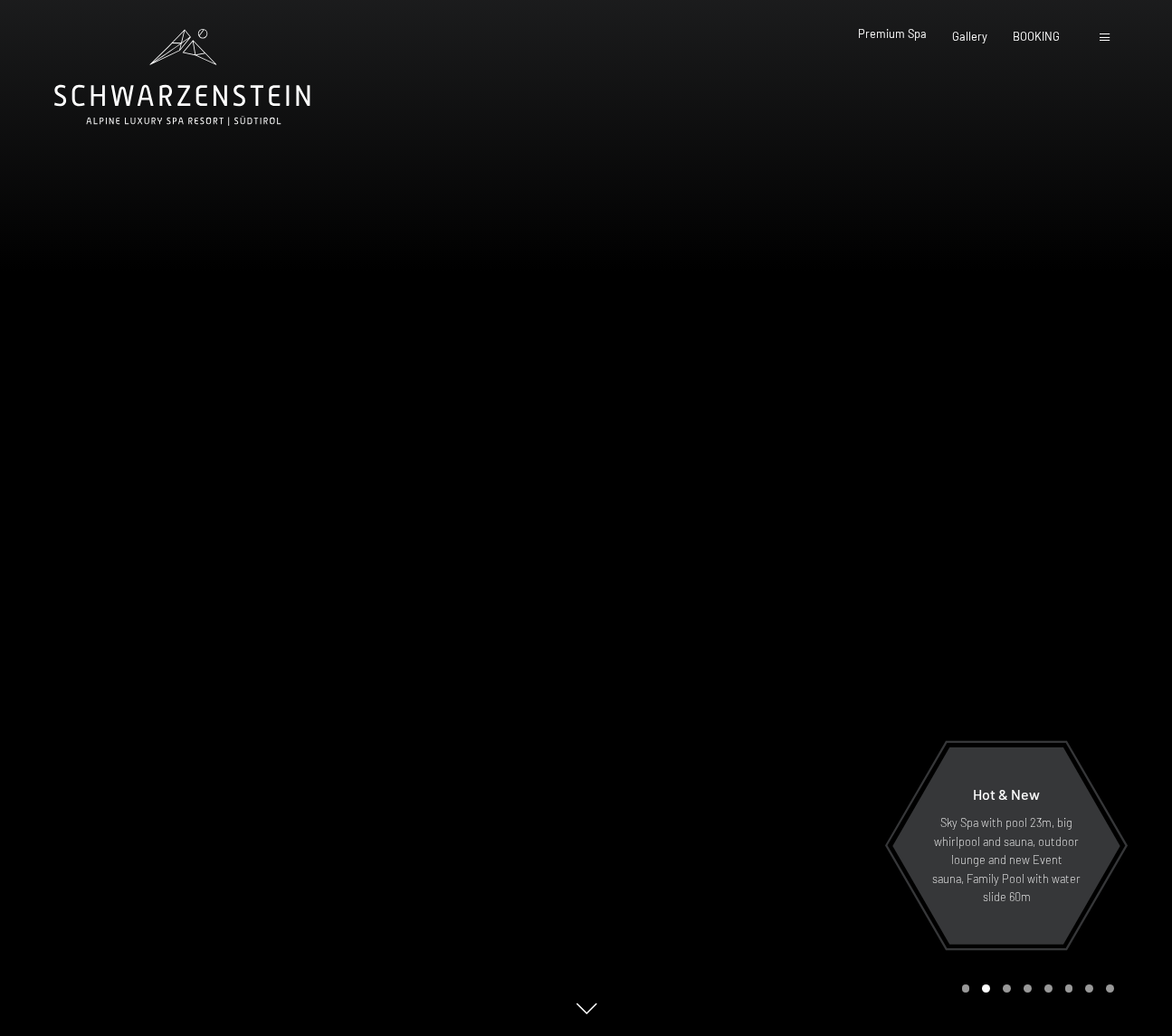
click at [900, 38] on span "Premium Spa" at bounding box center [892, 33] width 68 height 15
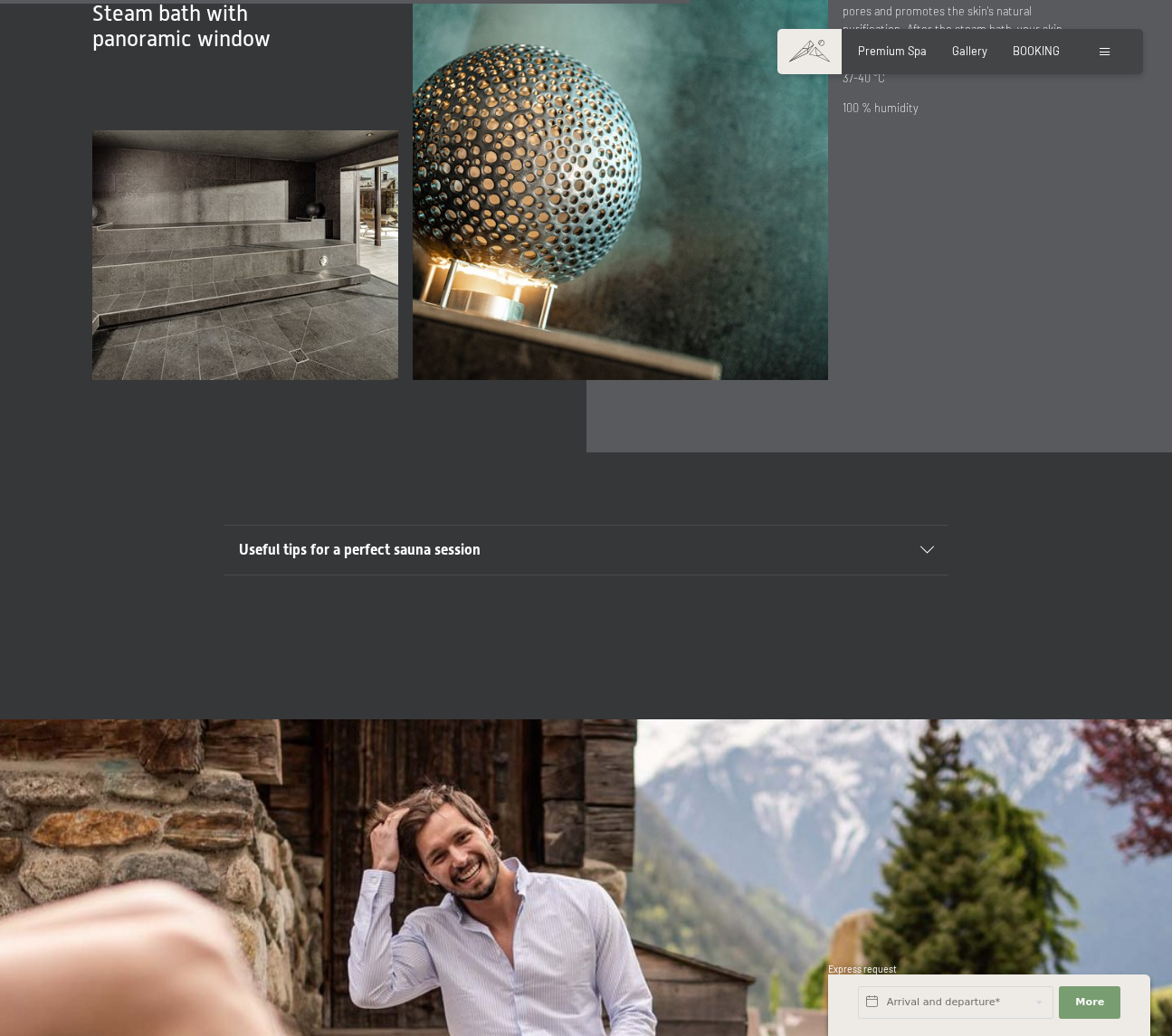
scroll to position [5304, 0]
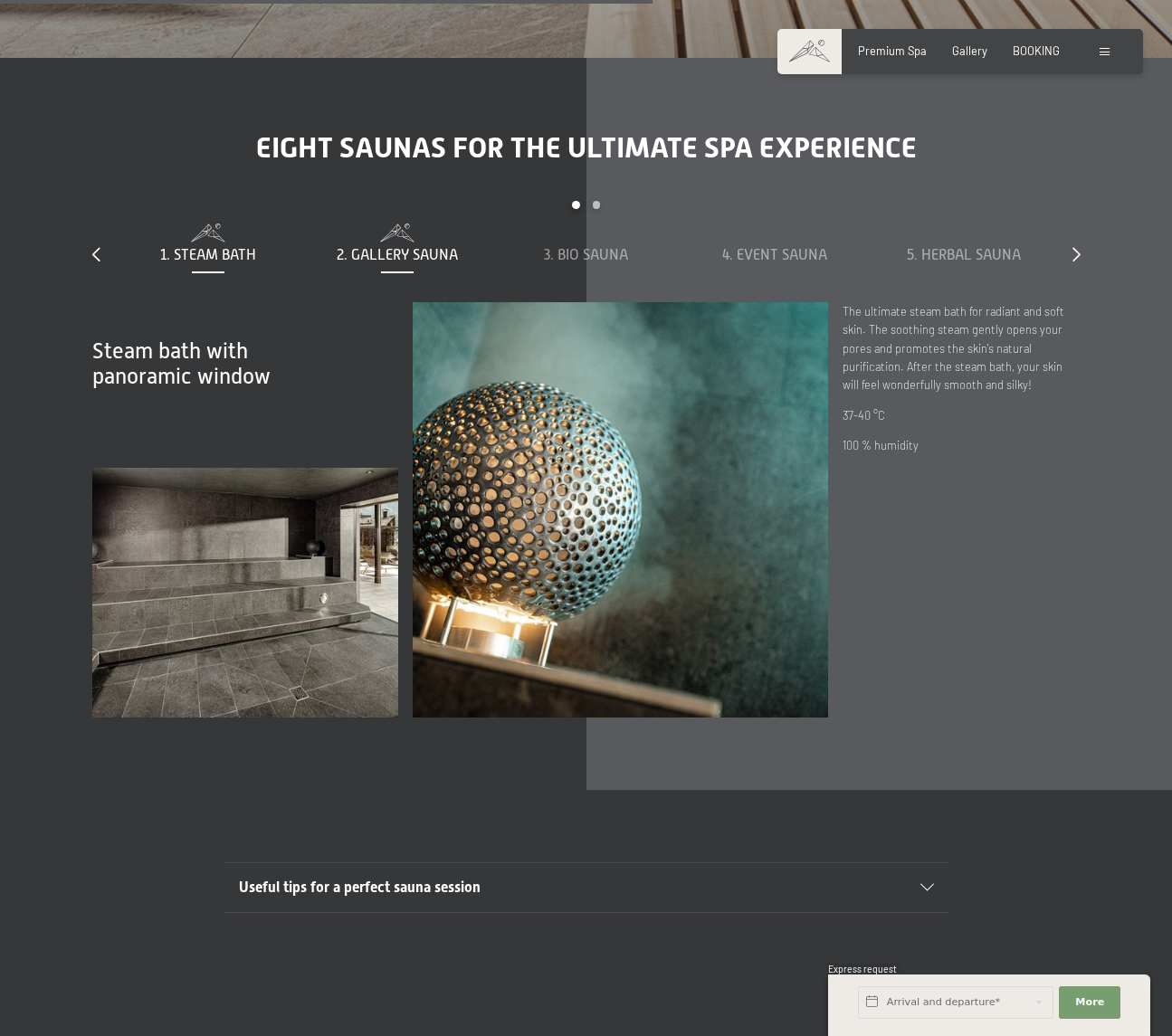
click at [414, 224] on div "2. Gallery sauna" at bounding box center [397, 244] width 175 height 42
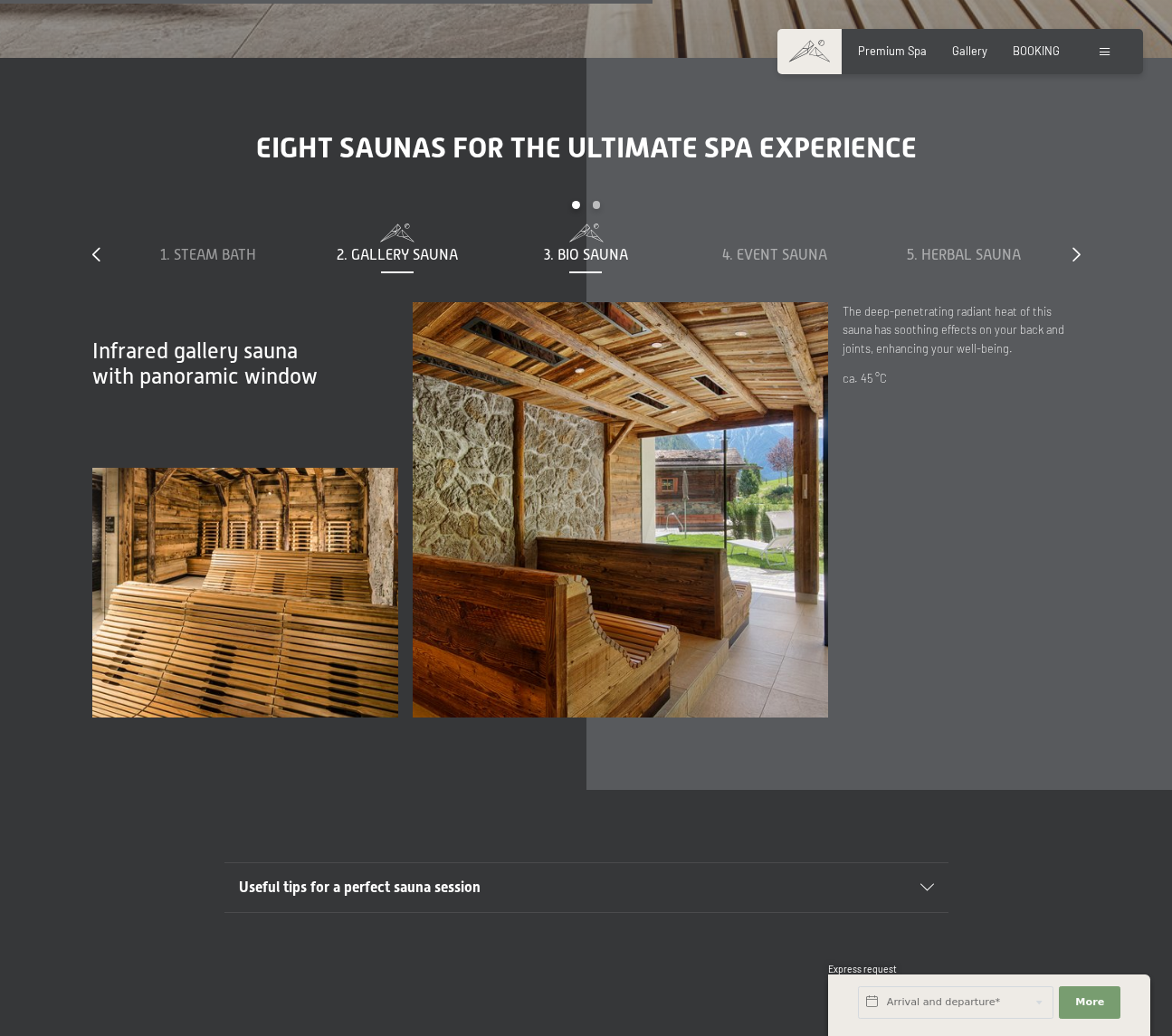
click at [581, 247] on span "3. Bio sauna" at bounding box center [586, 255] width 84 height 17
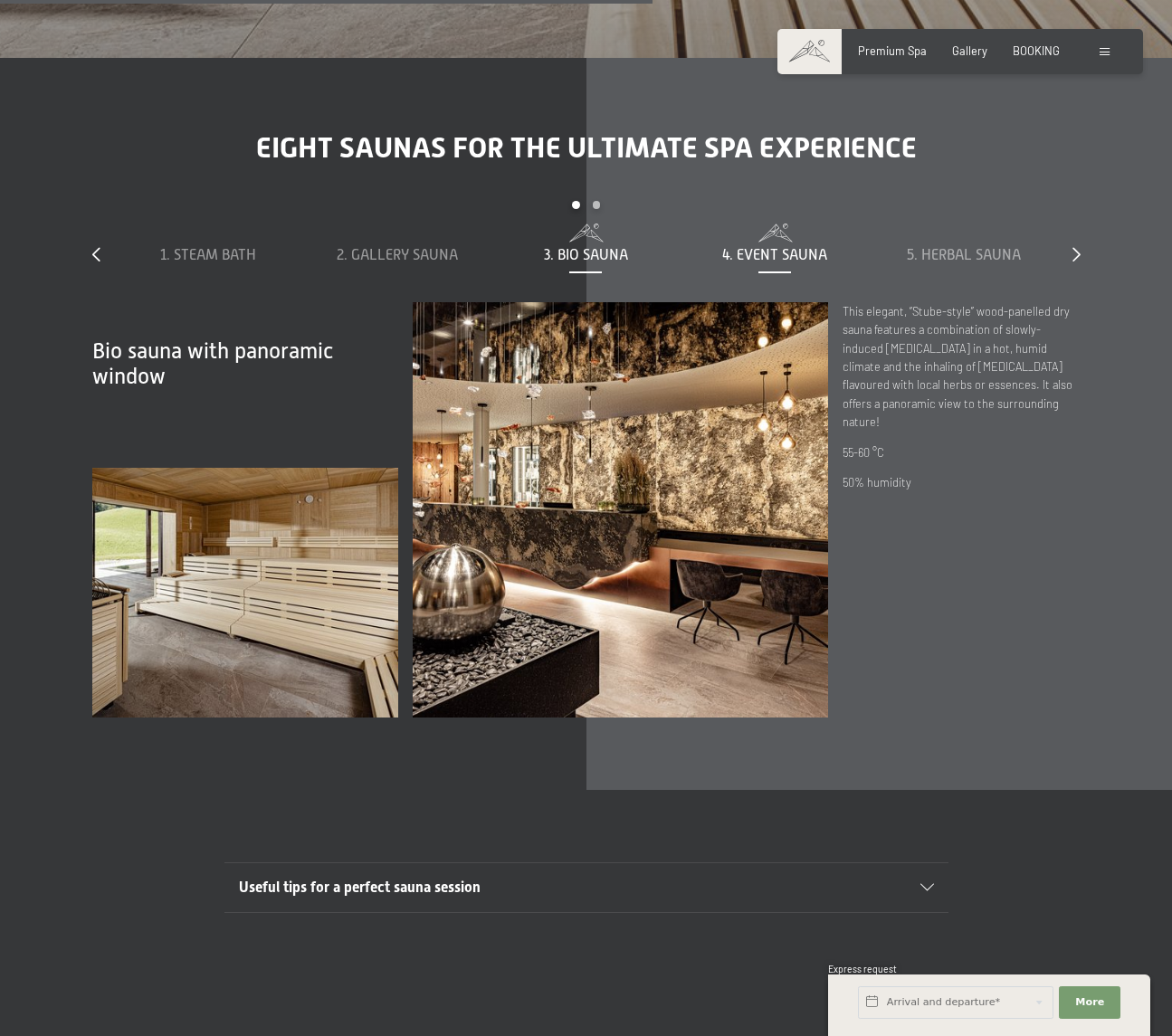
click at [750, 247] on span "4. Event sauna" at bounding box center [774, 255] width 105 height 17
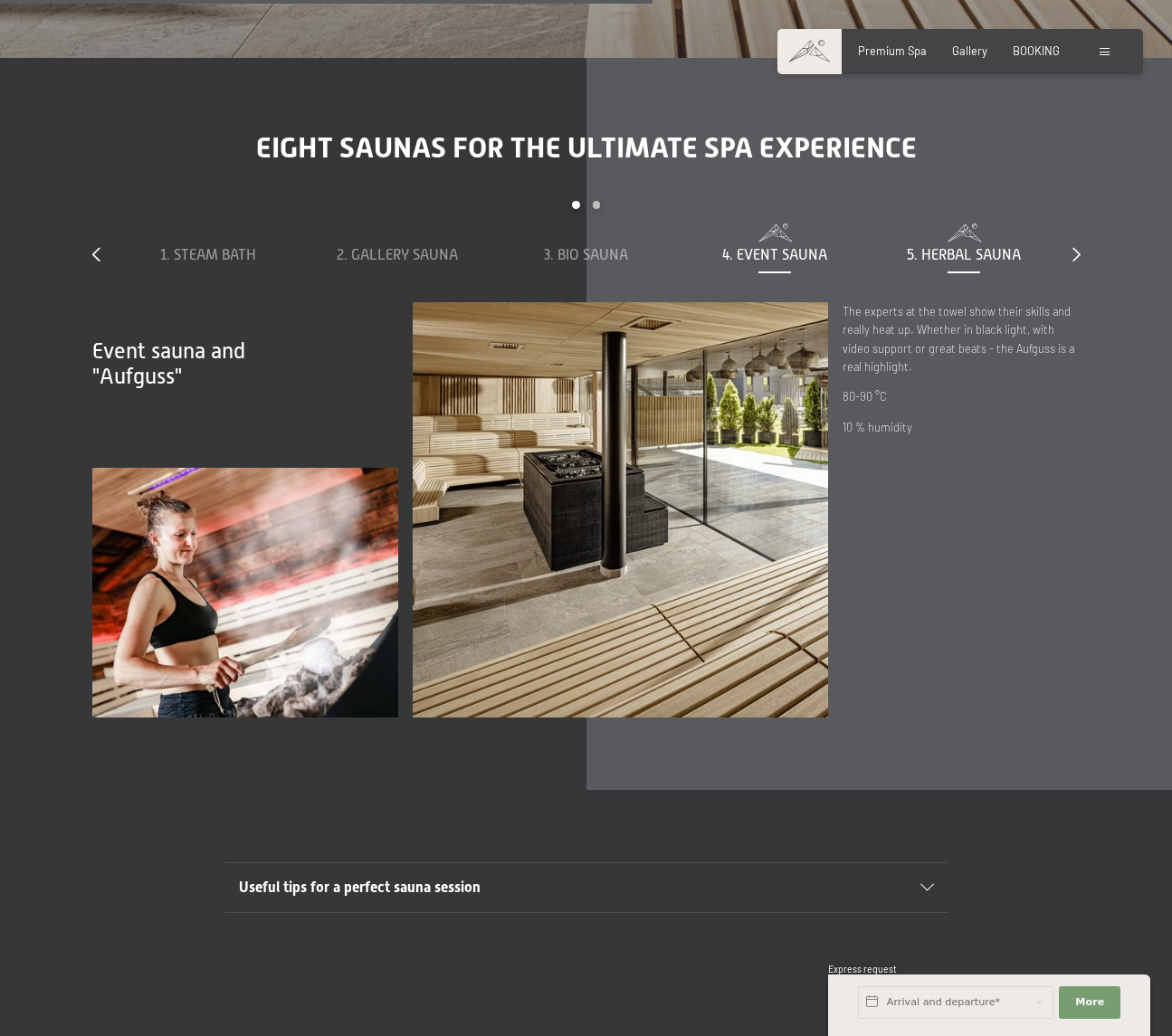
click at [959, 247] on span "5. Herbal sauna" at bounding box center [964, 255] width 114 height 17
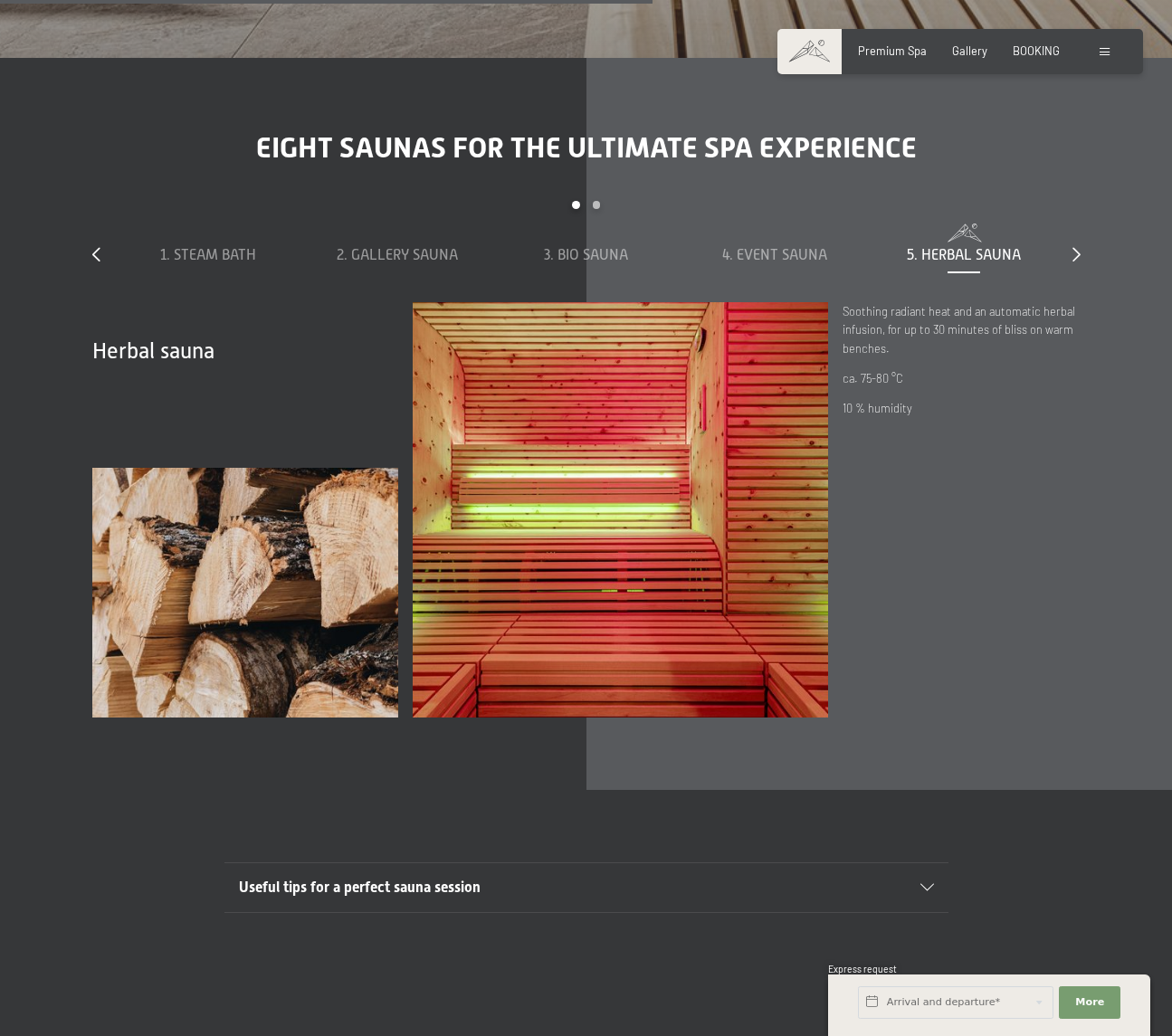
click at [1067, 235] on div "slide 1 to 5 of 8 1. Steam bath 2. Gallery sauna 3. Bio sauna 4. Event sauna 5.…" at bounding box center [586, 251] width 988 height 101
click at [1076, 247] on icon at bounding box center [1076, 254] width 8 height 15
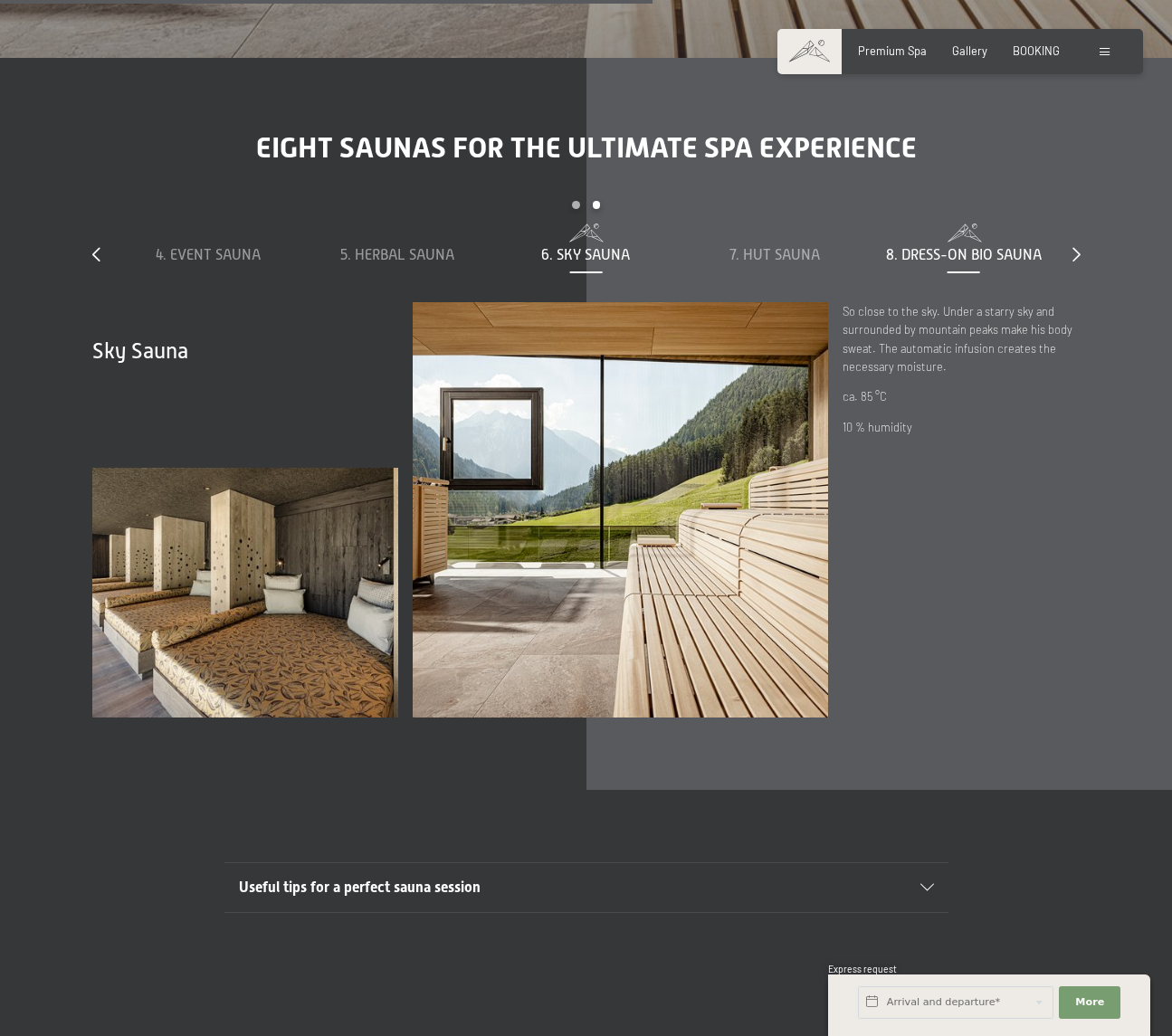
click at [1010, 247] on span "8. Dress-on bio sauna" at bounding box center [963, 255] width 155 height 17
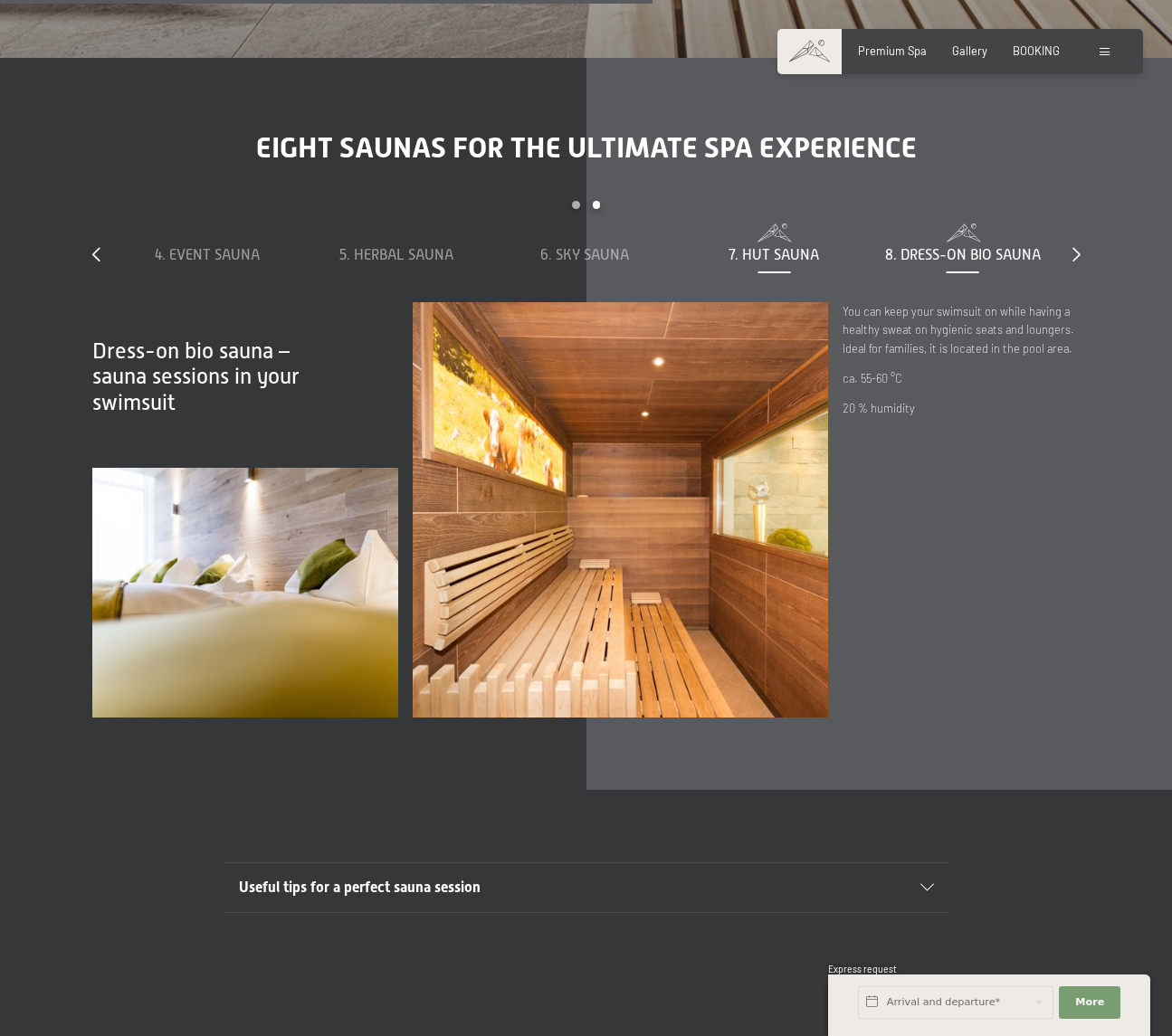
drag, startPoint x: 785, startPoint y: 238, endPoint x: 750, endPoint y: 240, distance: 35.1
click at [780, 247] on span "7. Hut sauna" at bounding box center [773, 255] width 91 height 17
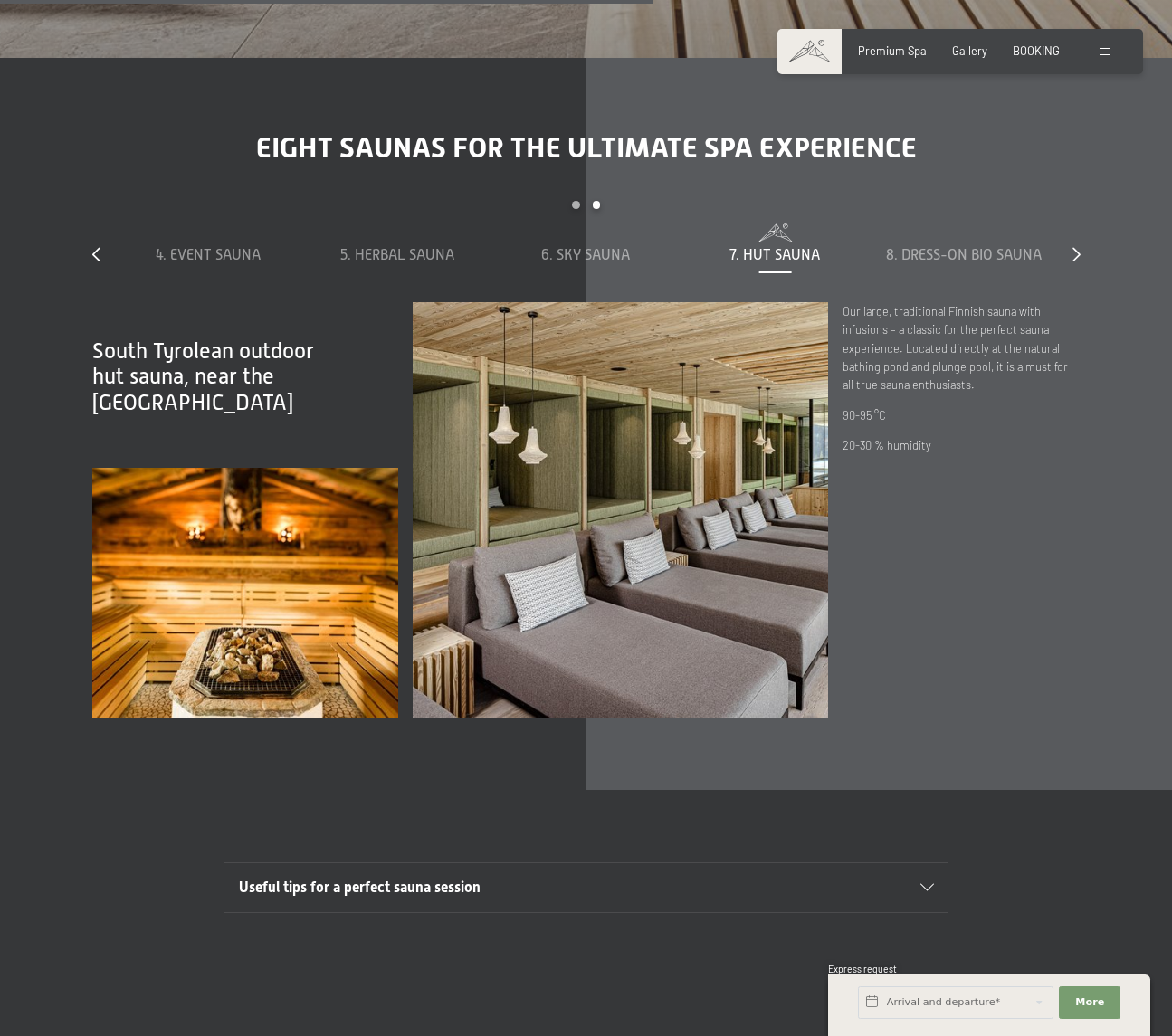
click at [632, 245] on div "6. Sky Sauna" at bounding box center [586, 255] width 175 height 20
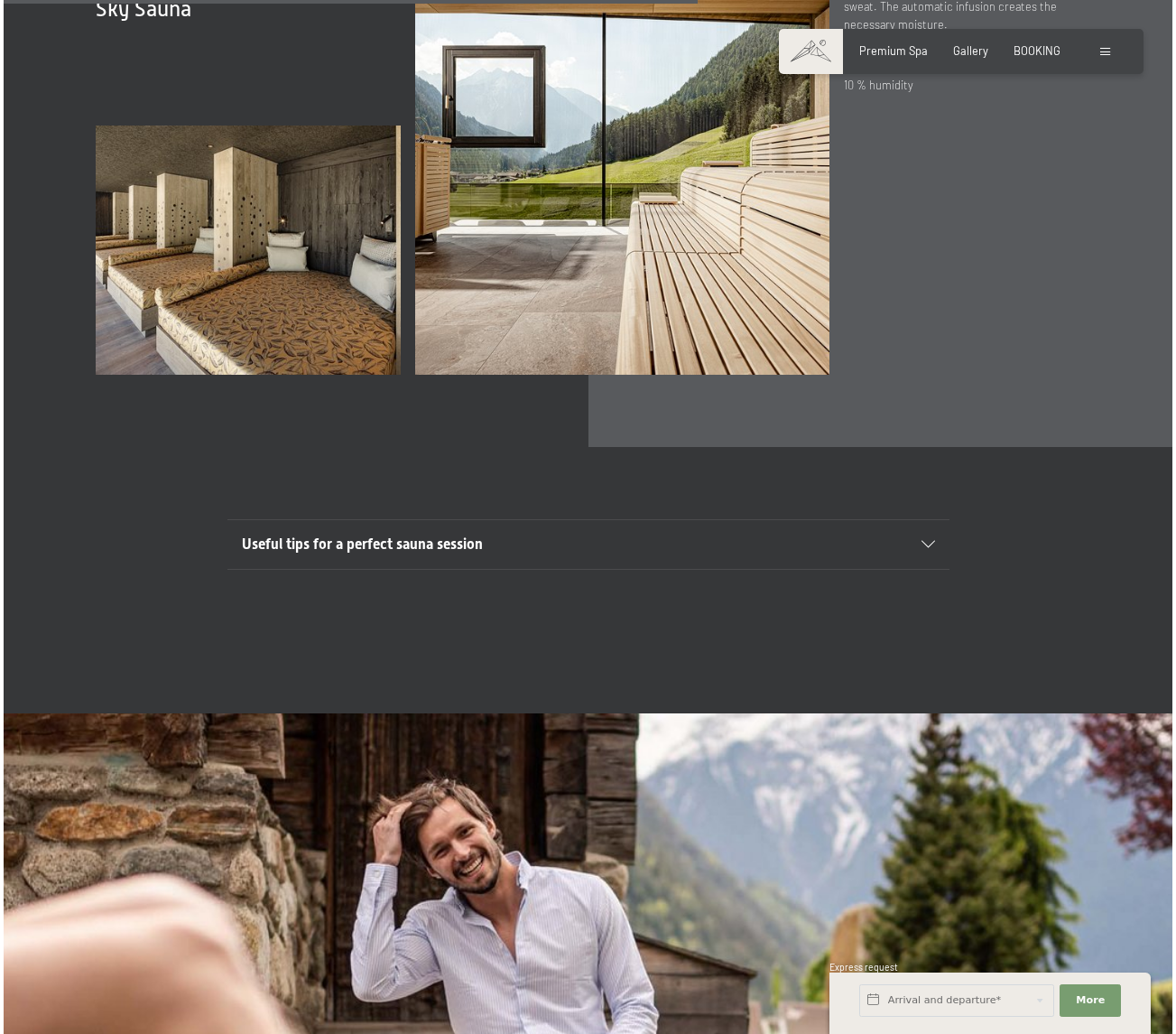
scroll to position [1257, 0]
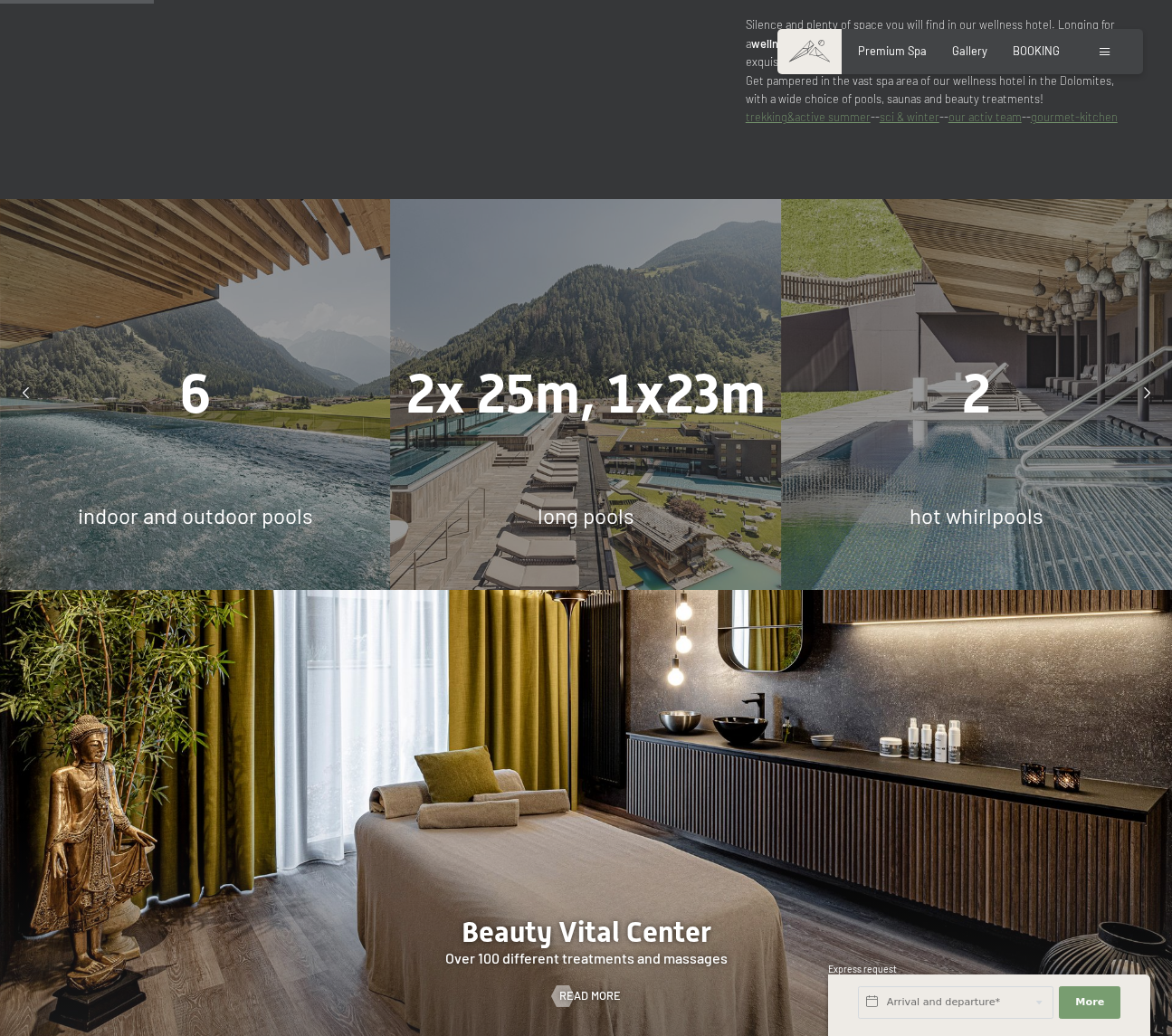
click at [1109, 52] on div at bounding box center [1107, 51] width 15 height 17
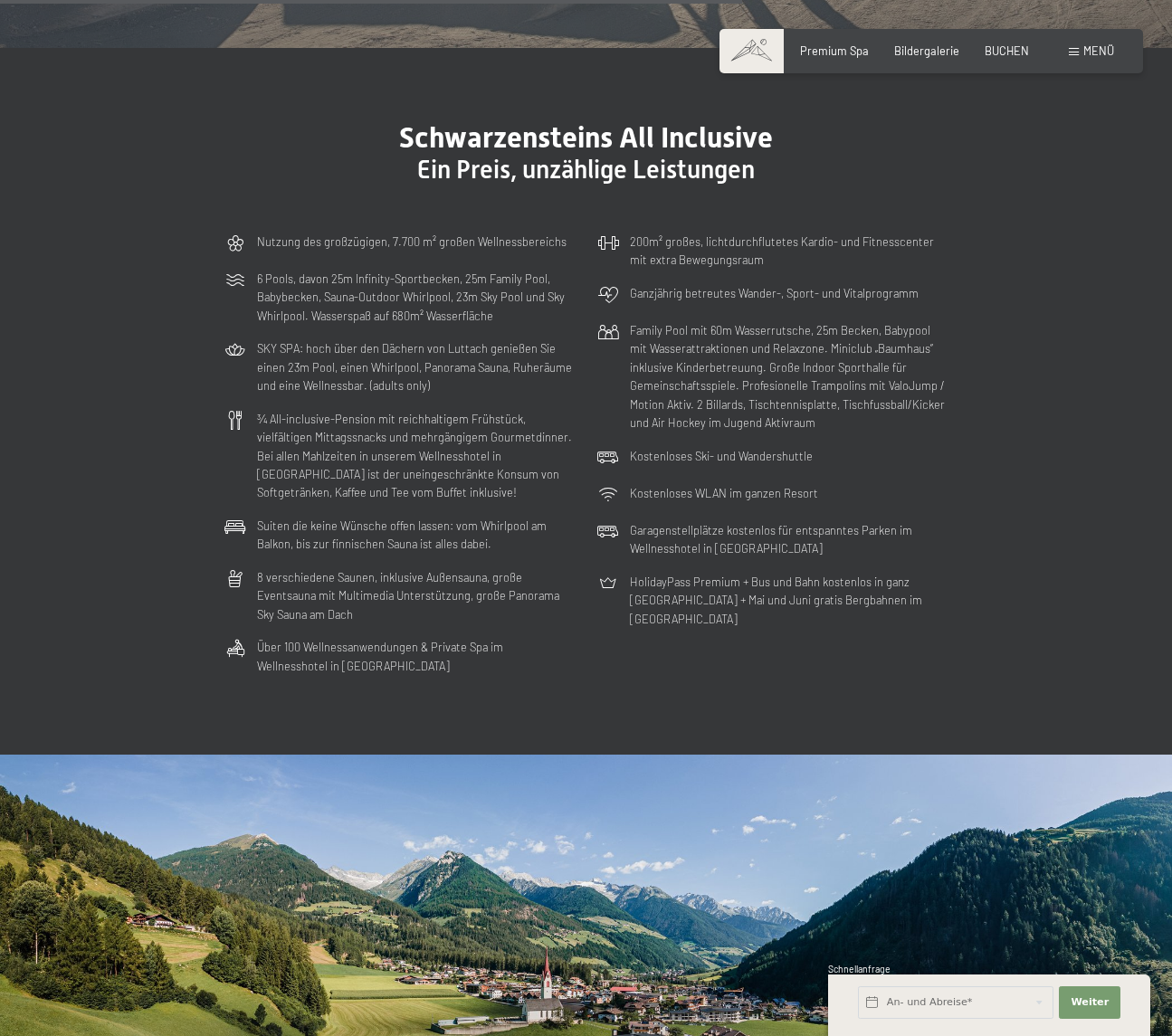
scroll to position [5508, 0]
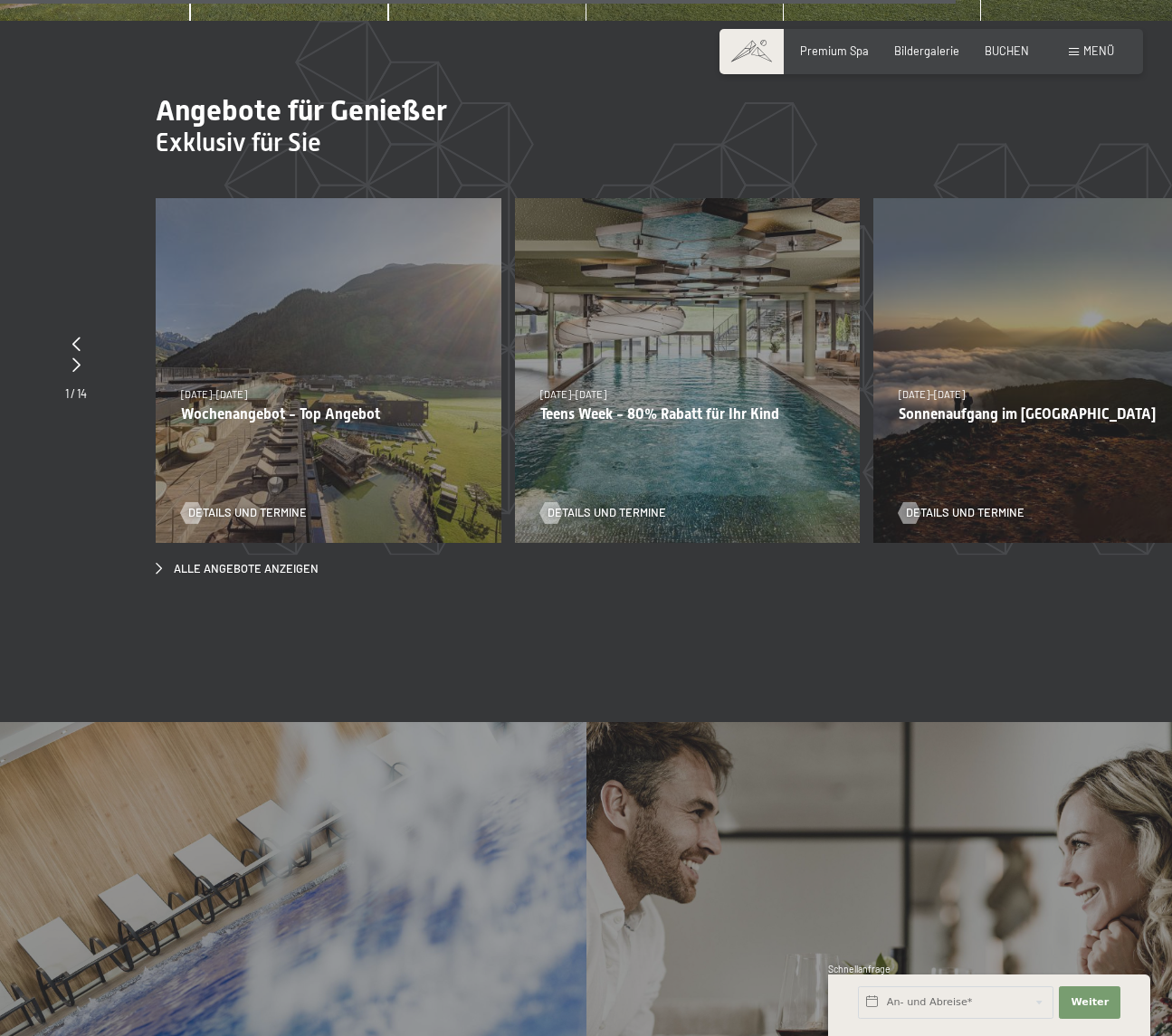
click at [723, 314] on div "23.08.–14.09.2025 27.09.–21.12.2025 10.01.–18.01.2026 31.01.–15.02.2026 07.03.–…" at bounding box center [688, 371] width 346 height 346
click at [740, 379] on div "23.08.–14.09.2025 27.09.–21.12.2025 10.01.–18.01.2026 31.01.–15.02.2026 07.03.–…" at bounding box center [688, 371] width 346 height 346
click at [600, 505] on span "Details und Termine" at bounding box center [625, 513] width 118 height 17
click at [608, 505] on span "Details und Termine" at bounding box center [625, 513] width 118 height 17
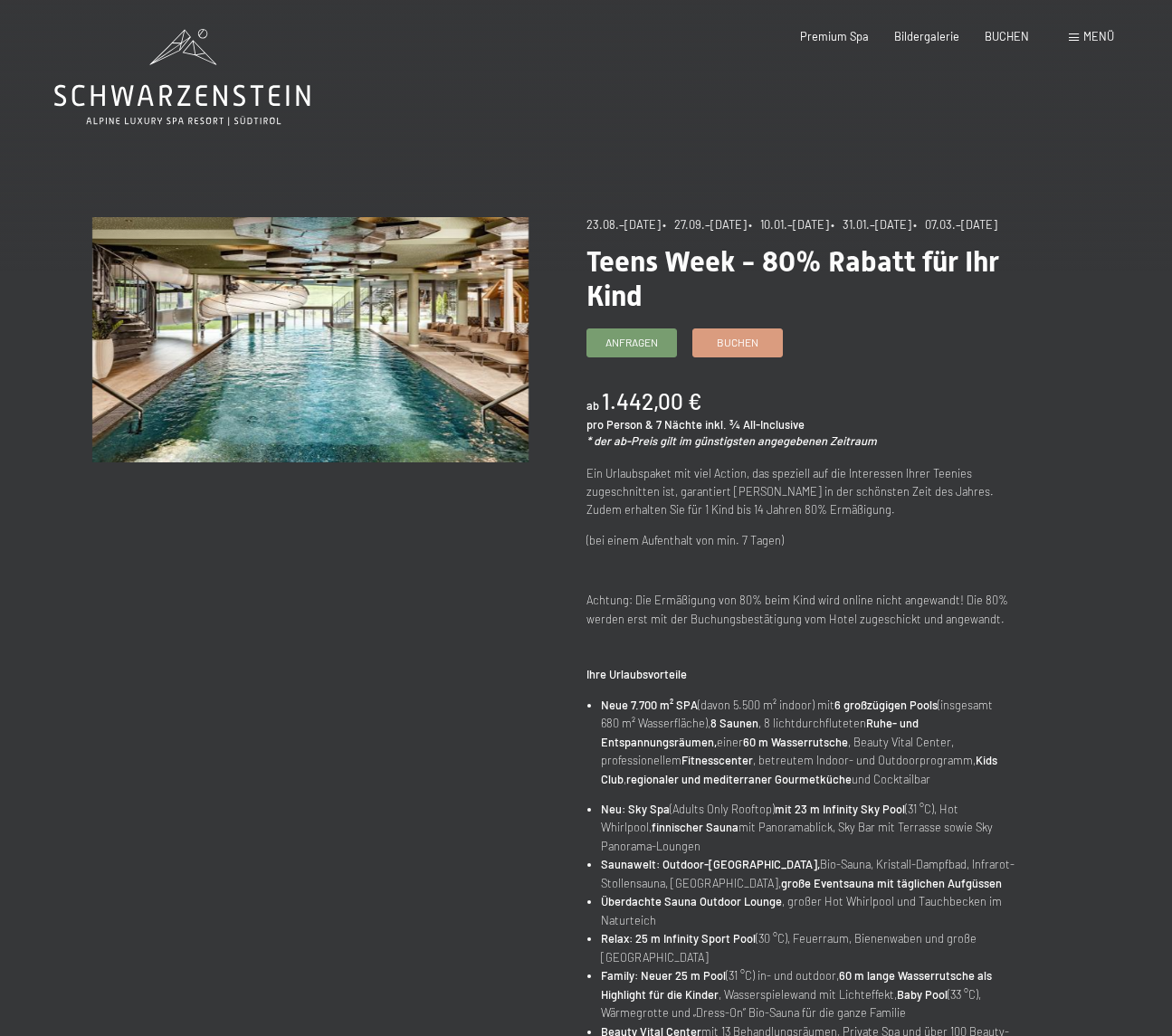
click at [326, 372] on img at bounding box center [310, 339] width 436 height 245
